Goal: Task Accomplishment & Management: Use online tool/utility

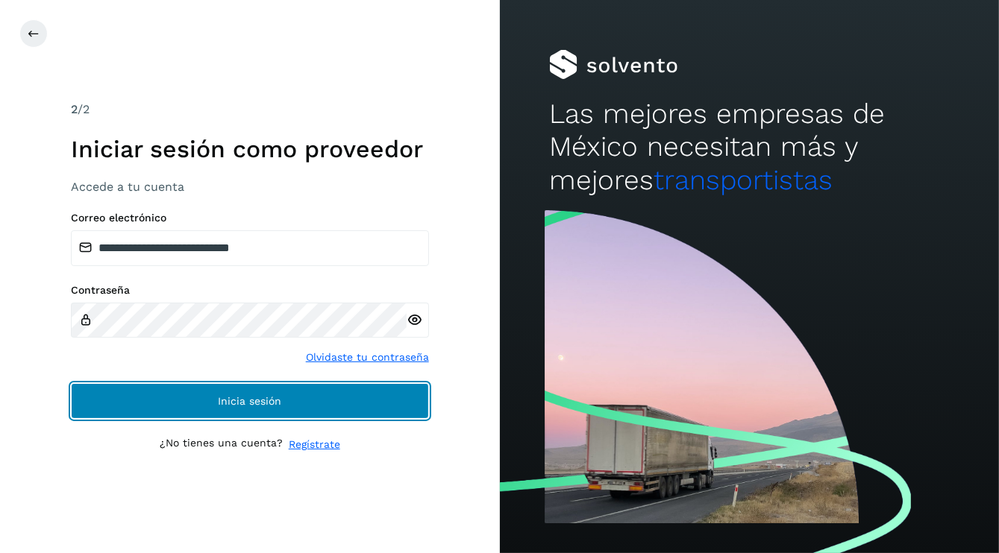
click at [182, 409] on button "Inicia sesión" at bounding box center [250, 401] width 358 height 36
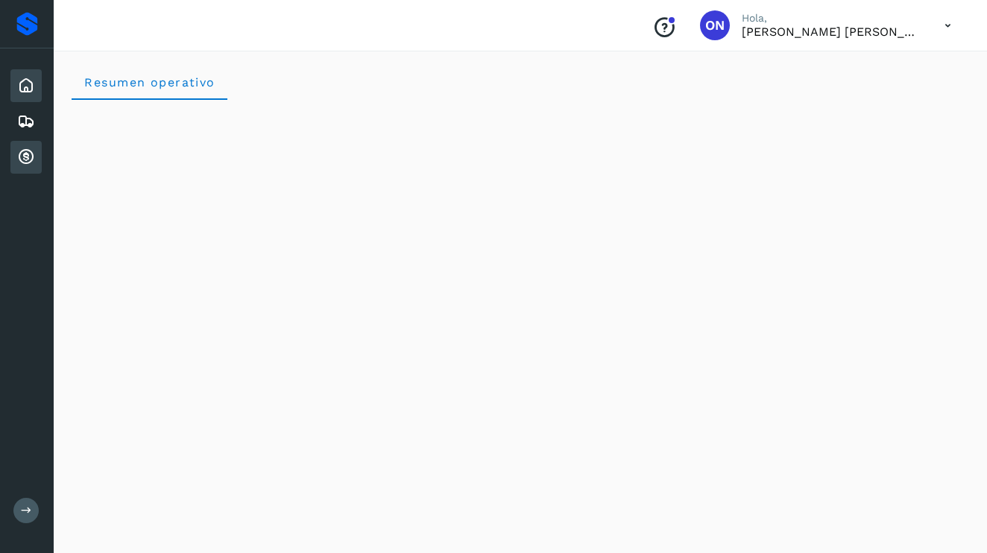
click at [16, 159] on div "Cuentas por cobrar" at bounding box center [25, 157] width 31 height 33
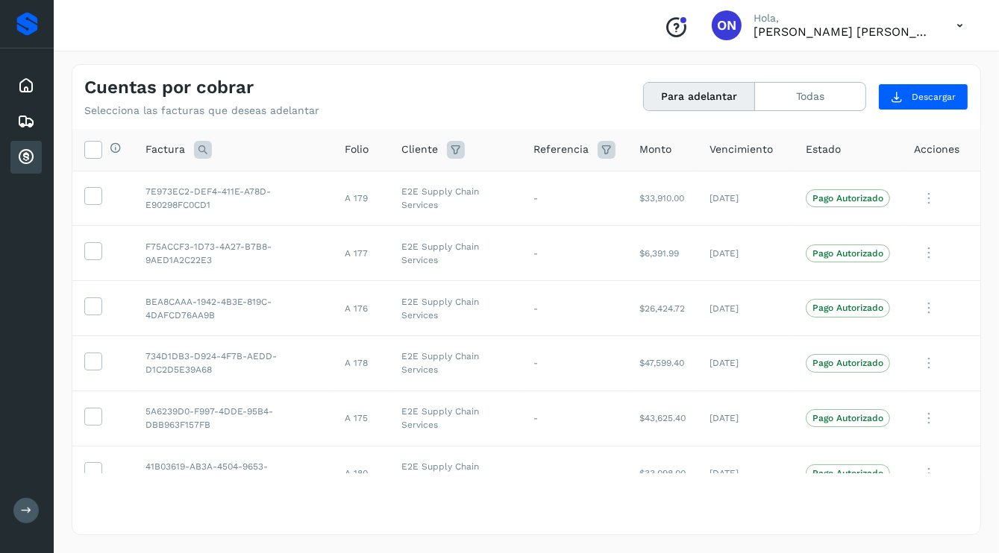
click at [699, 95] on button "Para adelantar" at bounding box center [699, 97] width 111 height 28
click at [98, 146] on icon at bounding box center [93, 149] width 16 height 16
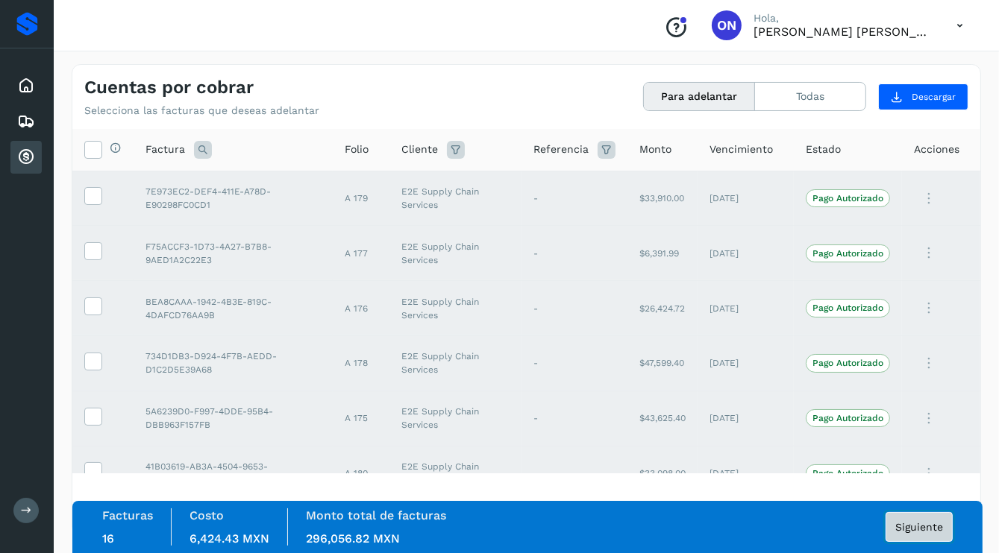
click at [908, 526] on span "Siguiente" at bounding box center [919, 527] width 48 height 10
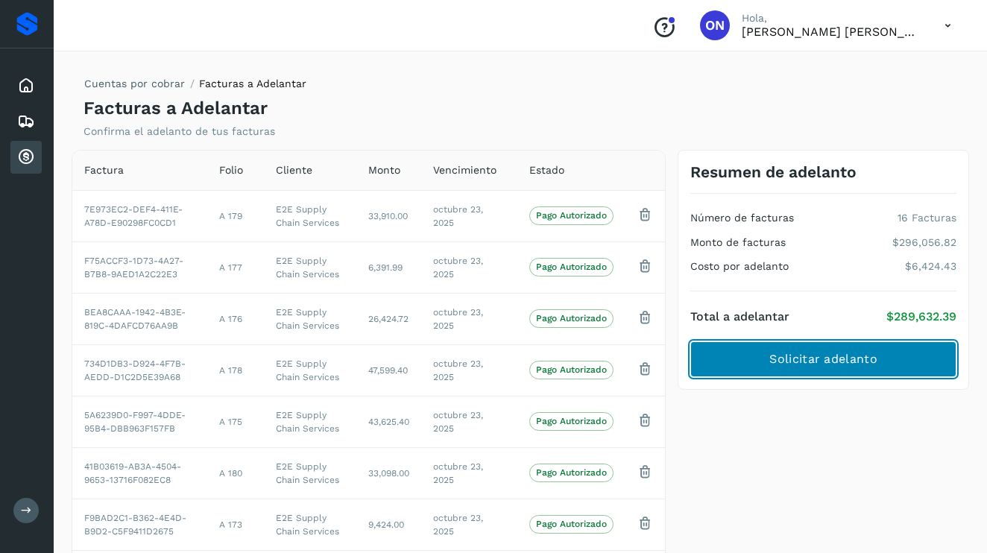
click at [837, 358] on span "Solicitar adelanto" at bounding box center [823, 359] width 107 height 16
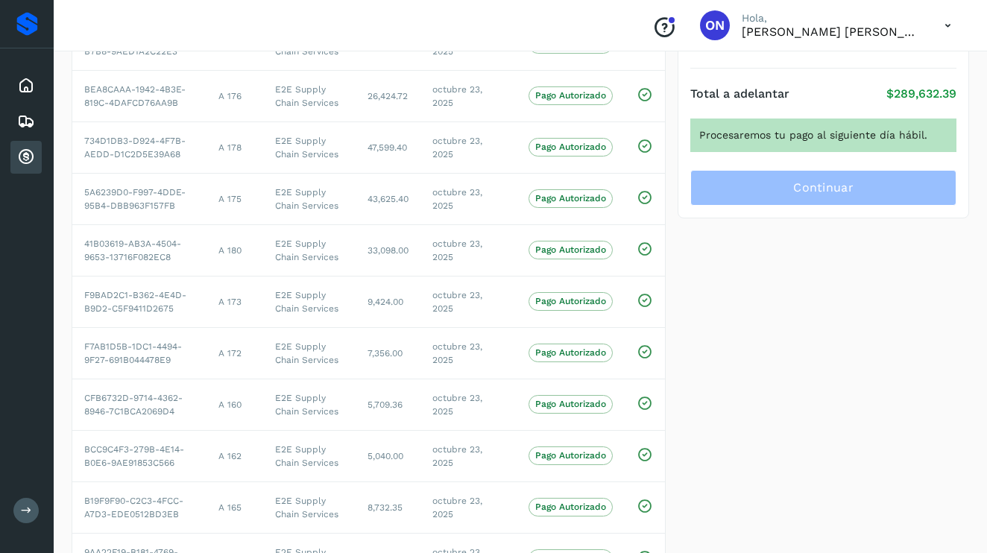
scroll to position [224, 0]
click at [798, 133] on div "Procesaremos tu pago al siguiente día hábil." at bounding box center [824, 135] width 266 height 34
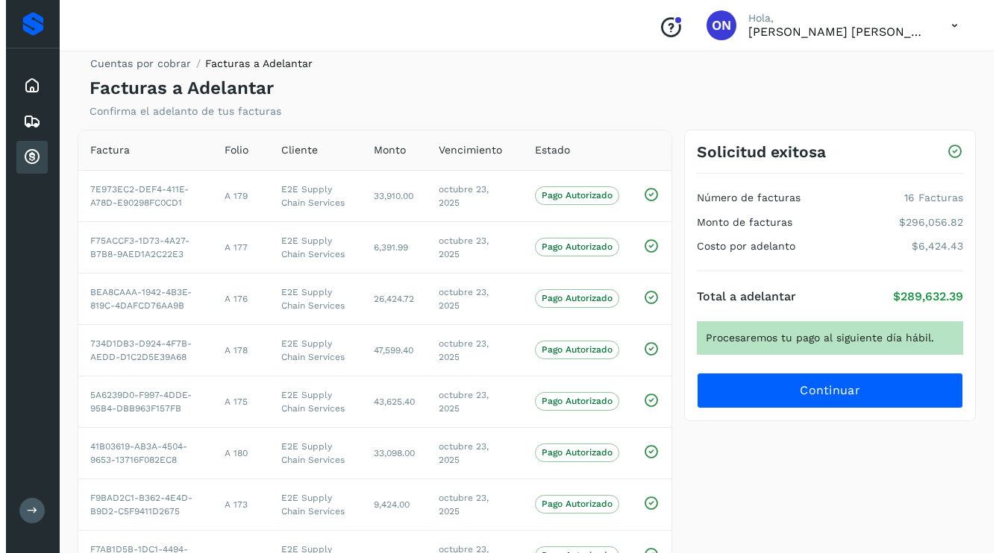
scroll to position [0, 0]
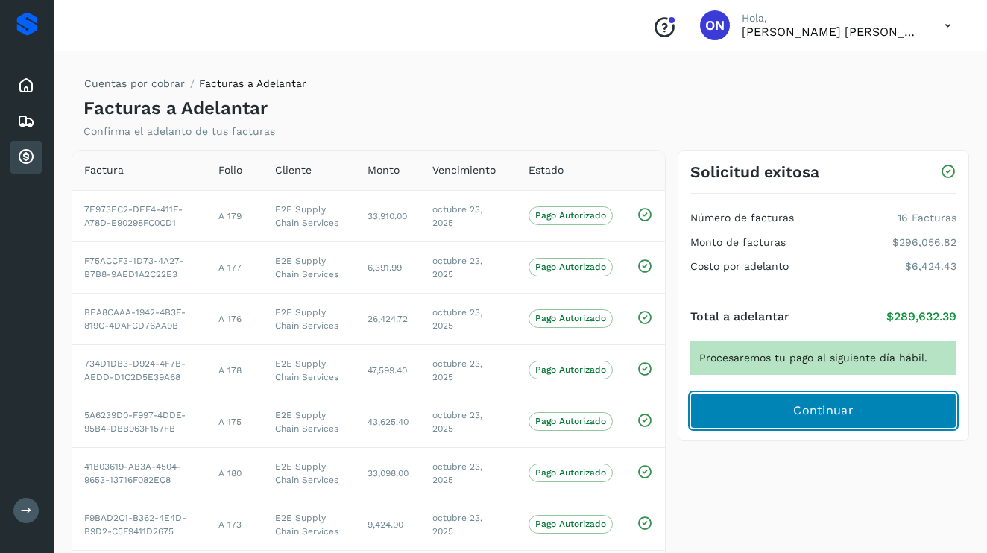
click at [782, 418] on button "Continuar" at bounding box center [824, 411] width 266 height 36
